Goal: Task Accomplishment & Management: Manage account settings

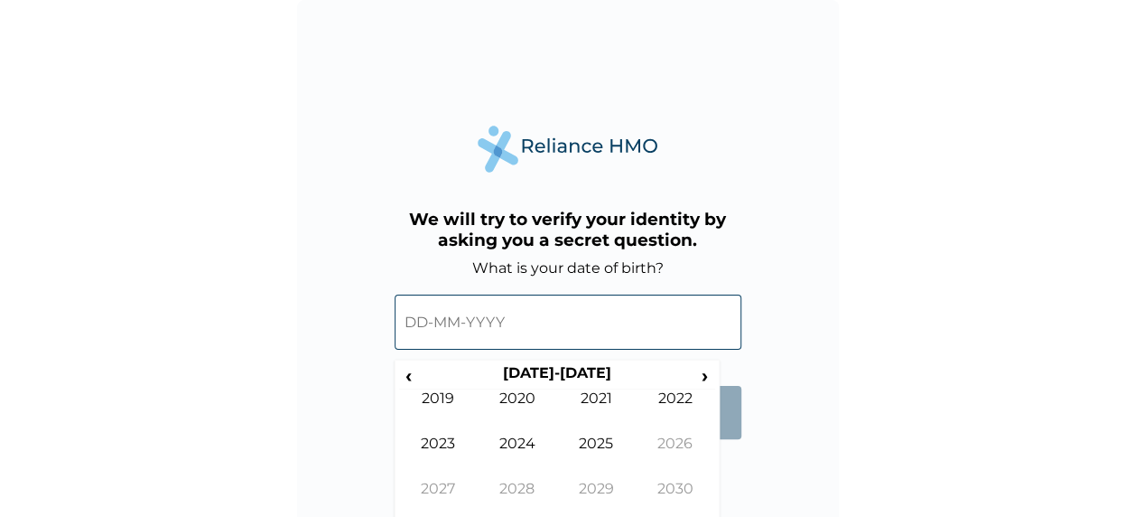
click at [600, 347] on input "text" at bounding box center [568, 321] width 347 height 55
click at [416, 378] on span "‹" at bounding box center [408, 375] width 19 height 23
click at [415, 377] on span "‹" at bounding box center [408, 375] width 19 height 23
click at [458, 455] on td "1993" at bounding box center [438, 456] width 79 height 45
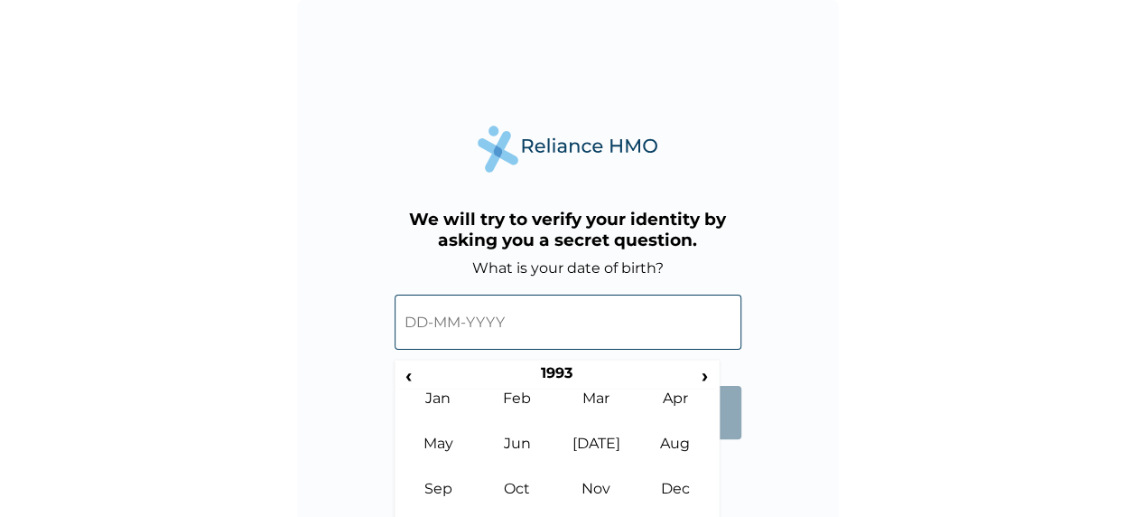
click at [444, 480] on td "Sep" at bounding box center [438, 502] width 79 height 45
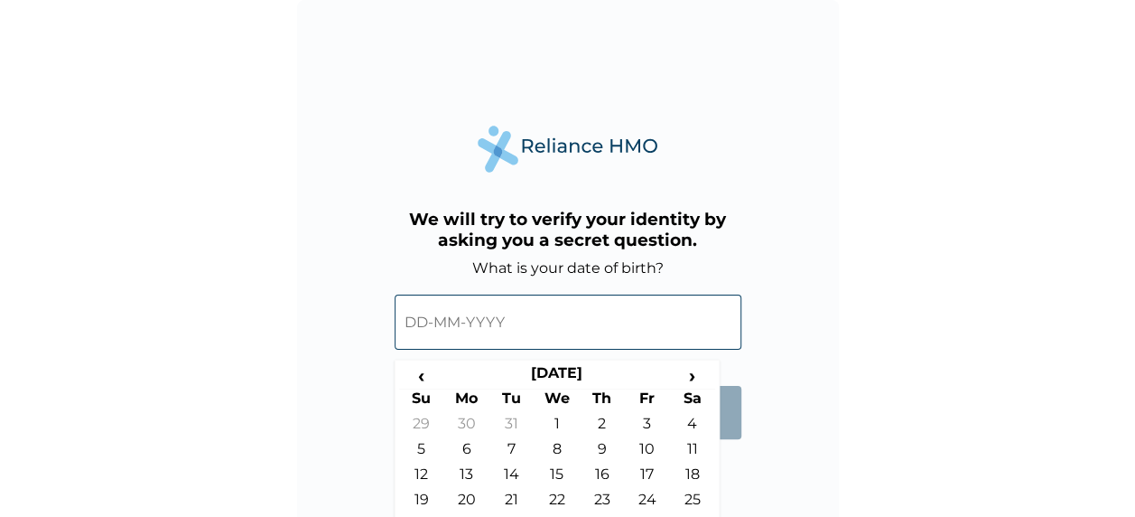
click at [592, 465] on td "16" at bounding box center [602, 477] width 45 height 25
type input "[DATE]"
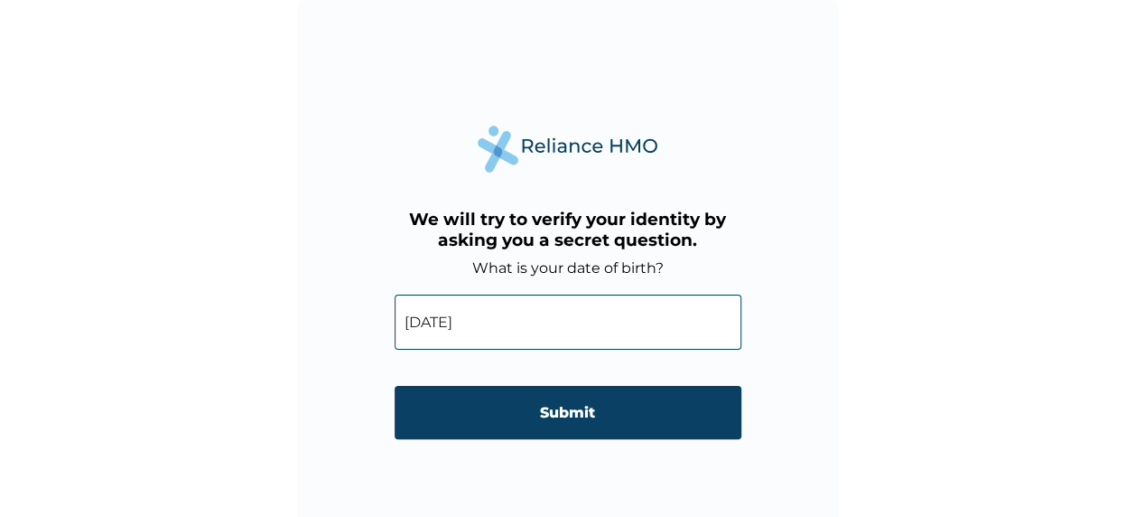
click at [599, 396] on input "Submit" at bounding box center [568, 412] width 347 height 53
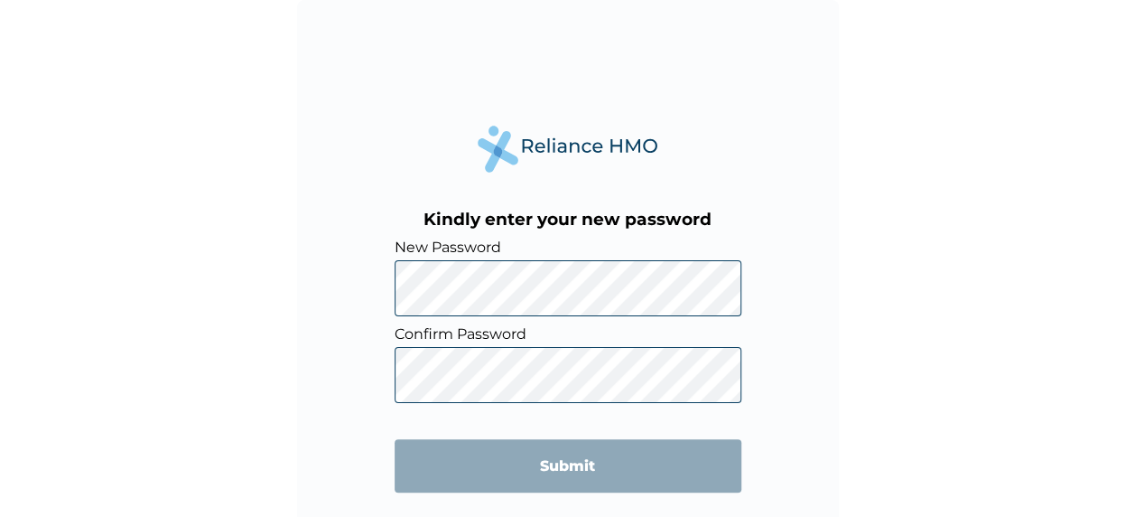
click at [833, 283] on div "Kindly enter your new password New Password Confirm Password Submit" at bounding box center [568, 271] width 542 height 542
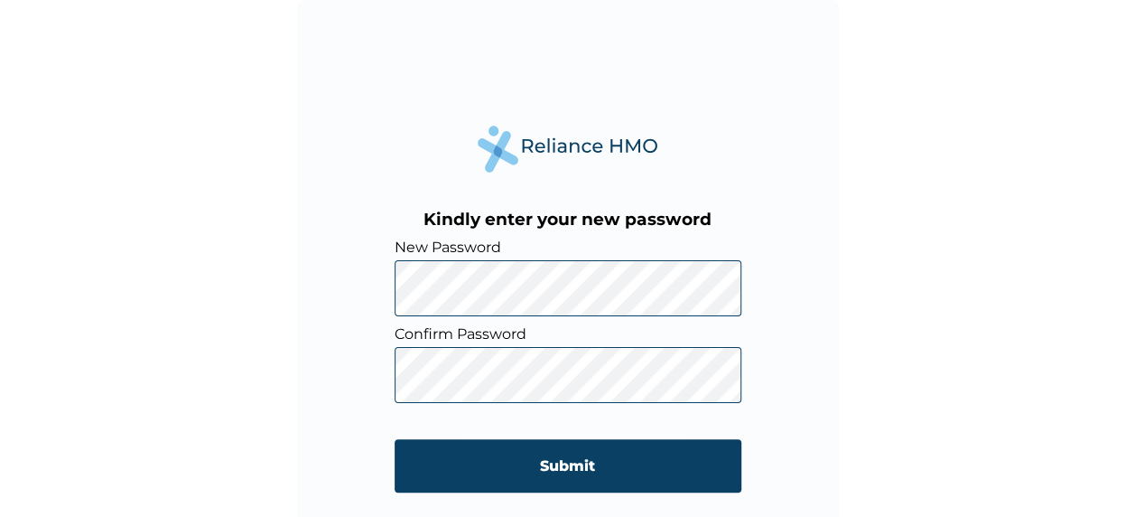
click at [497, 462] on input "Submit" at bounding box center [568, 465] width 347 height 53
